Goal: Task Accomplishment & Management: Use online tool/utility

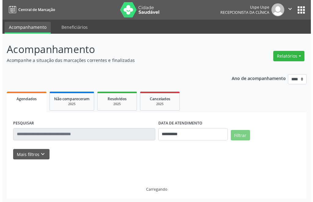
scroll to position [0, 0]
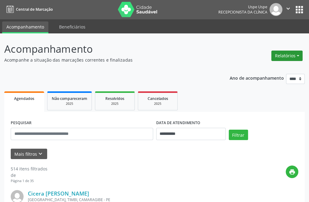
click at [278, 50] on button "Relatórios" at bounding box center [286, 55] width 31 height 10
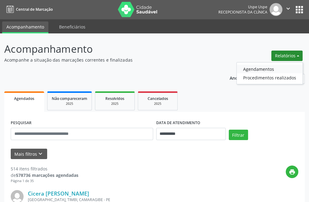
click at [279, 66] on link "Agendamentos" at bounding box center [270, 69] width 66 height 9
select select "*"
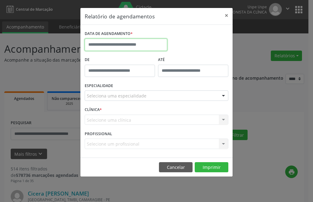
click at [132, 40] on input "text" at bounding box center [126, 45] width 83 height 12
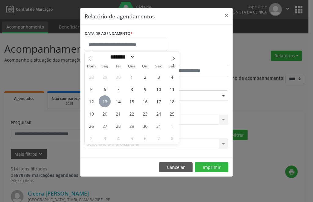
click at [109, 100] on span "13" at bounding box center [105, 101] width 12 height 12
type input "**********"
click at [109, 100] on span "13" at bounding box center [105, 101] width 12 height 12
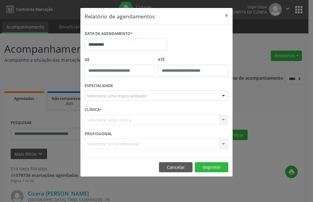
click at [119, 117] on div "Selecione uma clínica Nenhum resultado encontrado para: " " Não há nenhuma opçã…" at bounding box center [157, 119] width 144 height 10
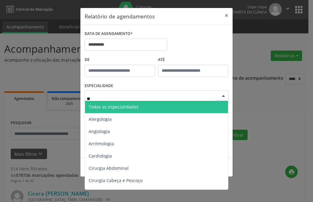
type input "***"
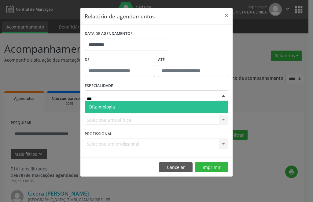
click at [136, 109] on span "Oftalmologia" at bounding box center [156, 107] width 143 height 12
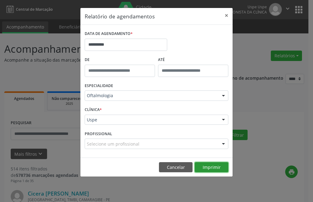
click at [216, 164] on button "Imprimir" at bounding box center [212, 167] width 34 height 10
